Goal: Check status: Check status

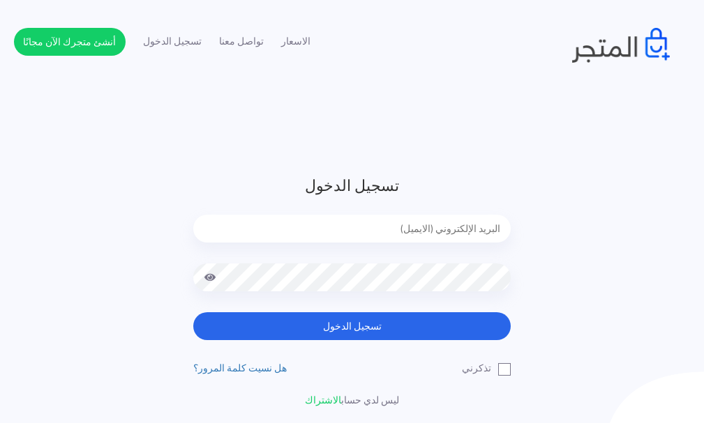
click at [457, 225] on input "email" at bounding box center [351, 229] width 317 height 28
type input "[EMAIL_ADDRESS][DOMAIN_NAME]"
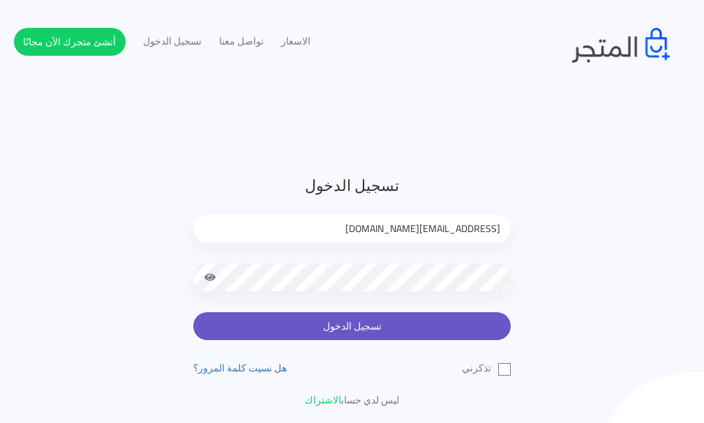
click at [400, 319] on button "تسجيل الدخول" at bounding box center [351, 326] width 317 height 28
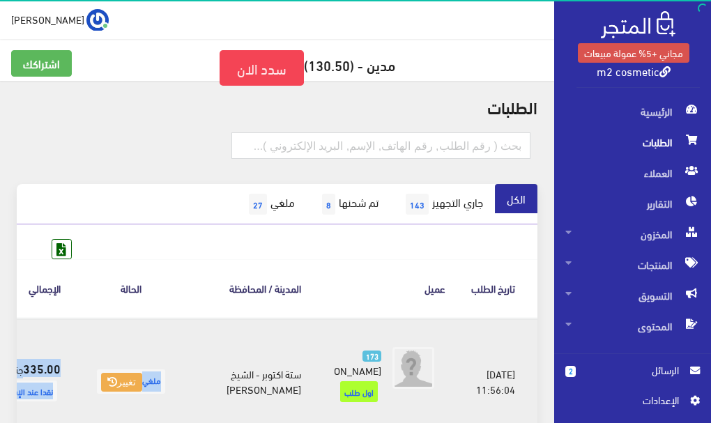
scroll to position [0, -52]
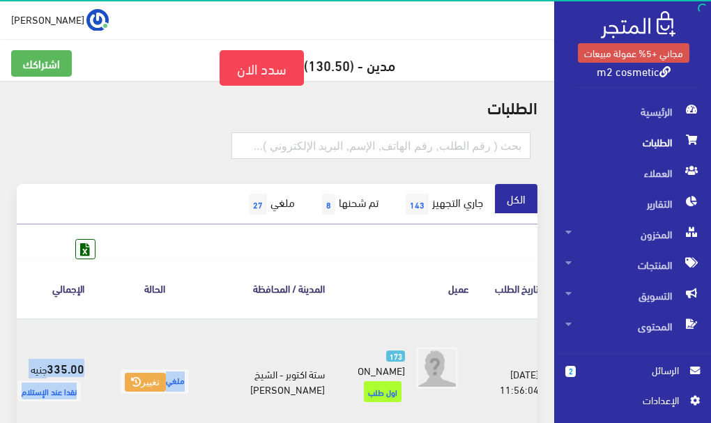
drag, startPoint x: 273, startPoint y: 403, endPoint x: 22, endPoint y: 406, distance: 251.0
click at [22, 406] on tr "#178 [DATE] 11:56:04 ملغي 173 [PERSON_NAME] 173" at bounding box center [238, 382] width 704 height 128
click at [166, 393] on button "تغيير" at bounding box center [145, 383] width 41 height 20
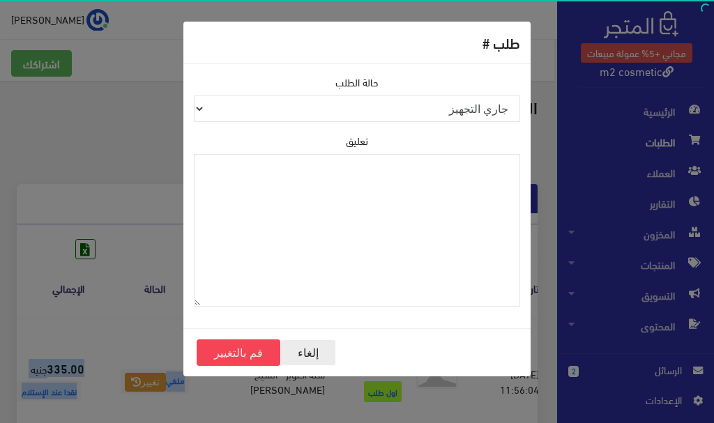
click at [307, 351] on button "إلغاء" at bounding box center [308, 353] width 56 height 26
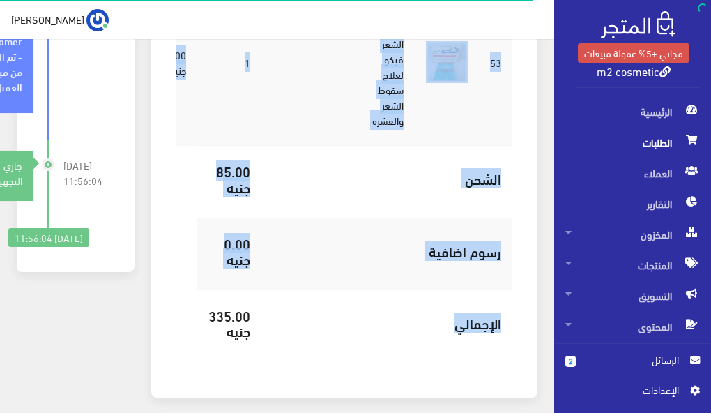
scroll to position [693, 0]
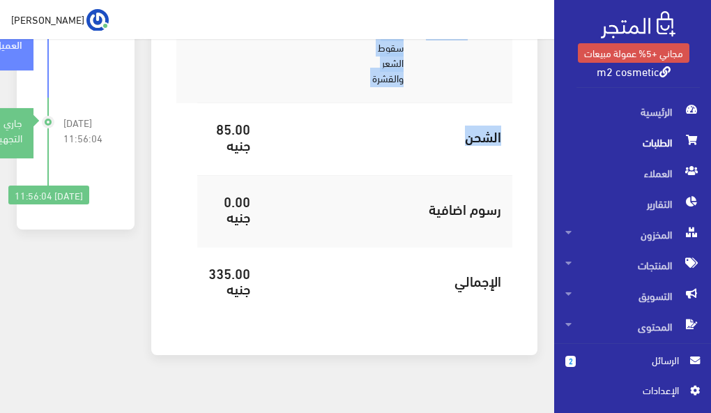
drag, startPoint x: 368, startPoint y: 104, endPoint x: 386, endPoint y: 96, distance: 19.3
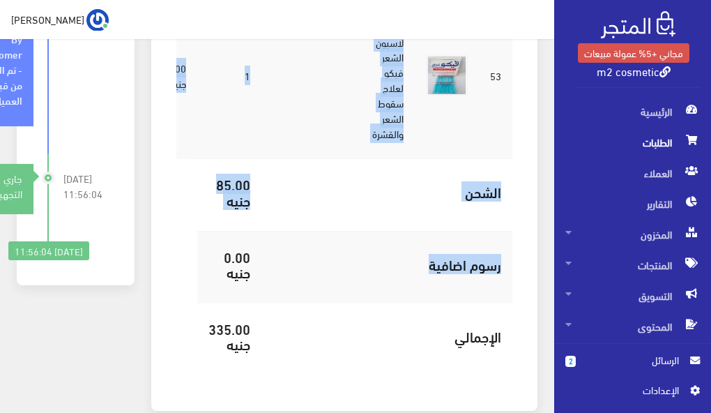
scroll to position [564, 0]
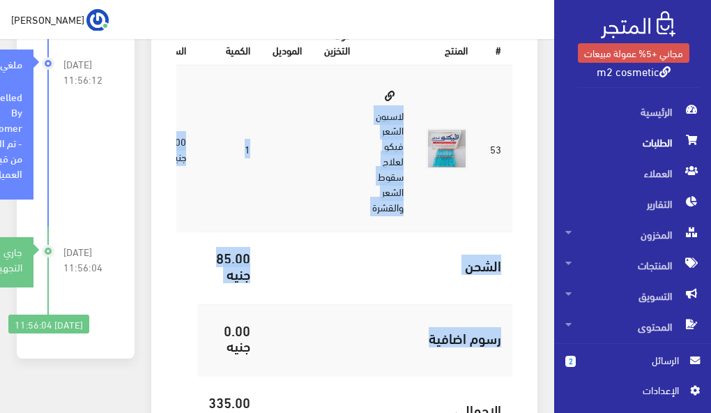
drag, startPoint x: 337, startPoint y: 165, endPoint x: 370, endPoint y: 89, distance: 82.4
click at [370, 89] on tbody "53 لاسيون الشعر فيكو لعلاج سقوط الشعر والقشرة 1 250.00 جنيه الشحن" at bounding box center [302, 256] width 422 height 382
click at [328, 100] on td at bounding box center [337, 148] width 48 height 167
